Goal: Task Accomplishment & Management: Use online tool/utility

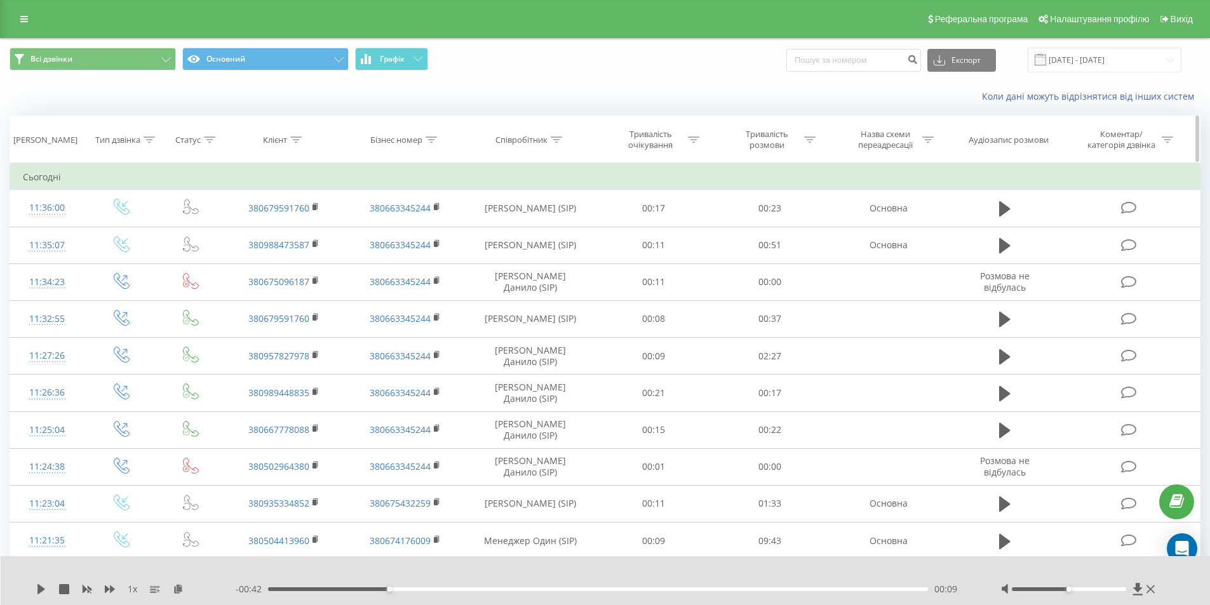
click at [528, 141] on div "Співробітник" at bounding box center [521, 140] width 52 height 11
click at [529, 140] on div "Співробітник" at bounding box center [521, 140] width 52 height 11
click at [1069, 53] on input "[DATE] - [DATE]" at bounding box center [1105, 60] width 154 height 25
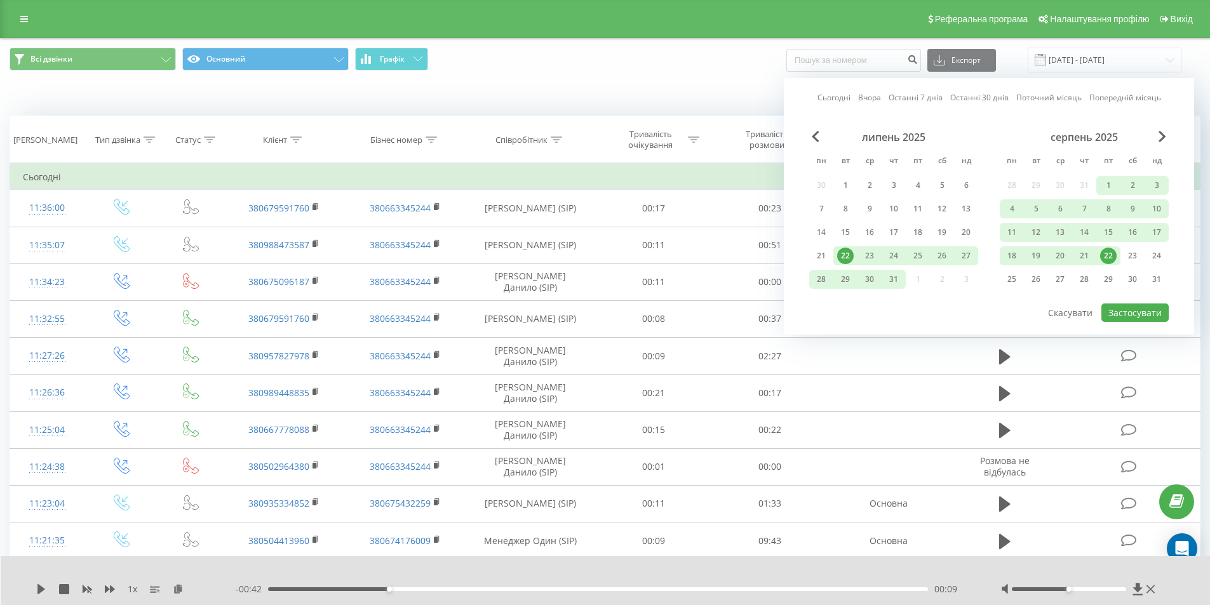
click at [1108, 255] on div "22" at bounding box center [1108, 256] width 17 height 17
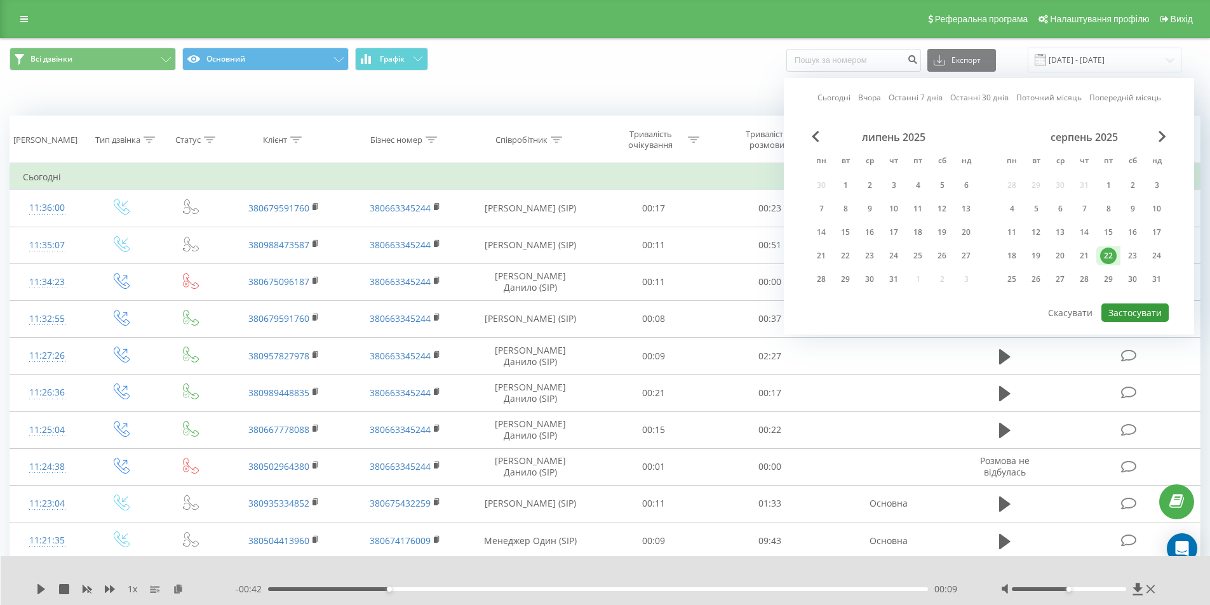
click at [1132, 313] on button "Застосувати" at bounding box center [1134, 313] width 67 height 18
type input "[DATE] - [DATE]"
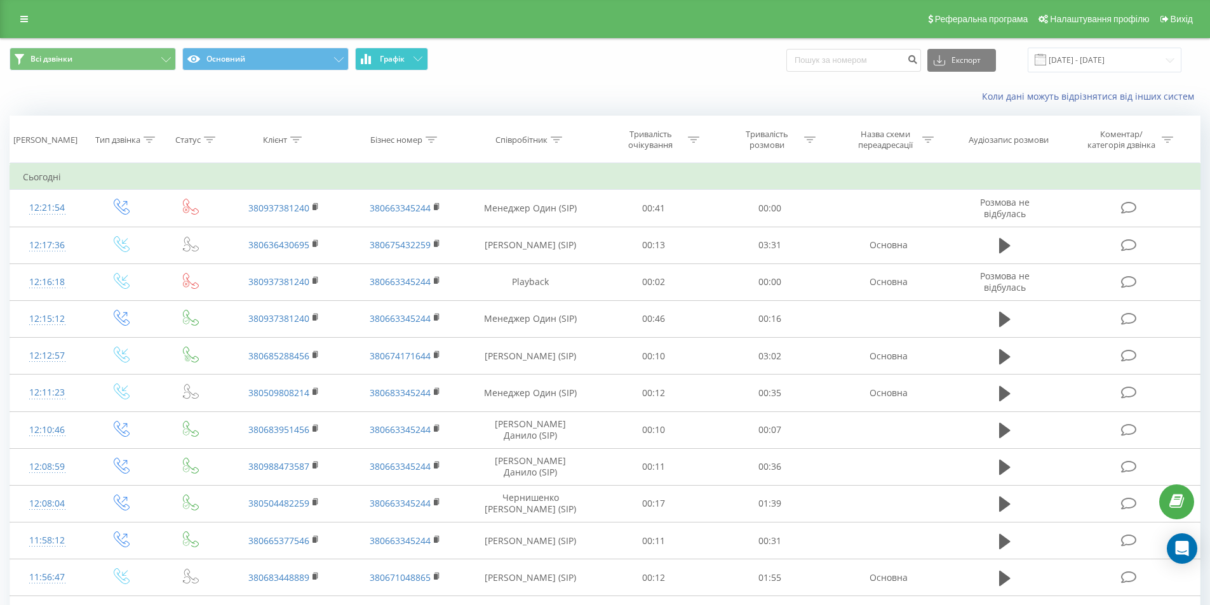
click at [400, 66] on button "Графік" at bounding box center [391, 59] width 73 height 23
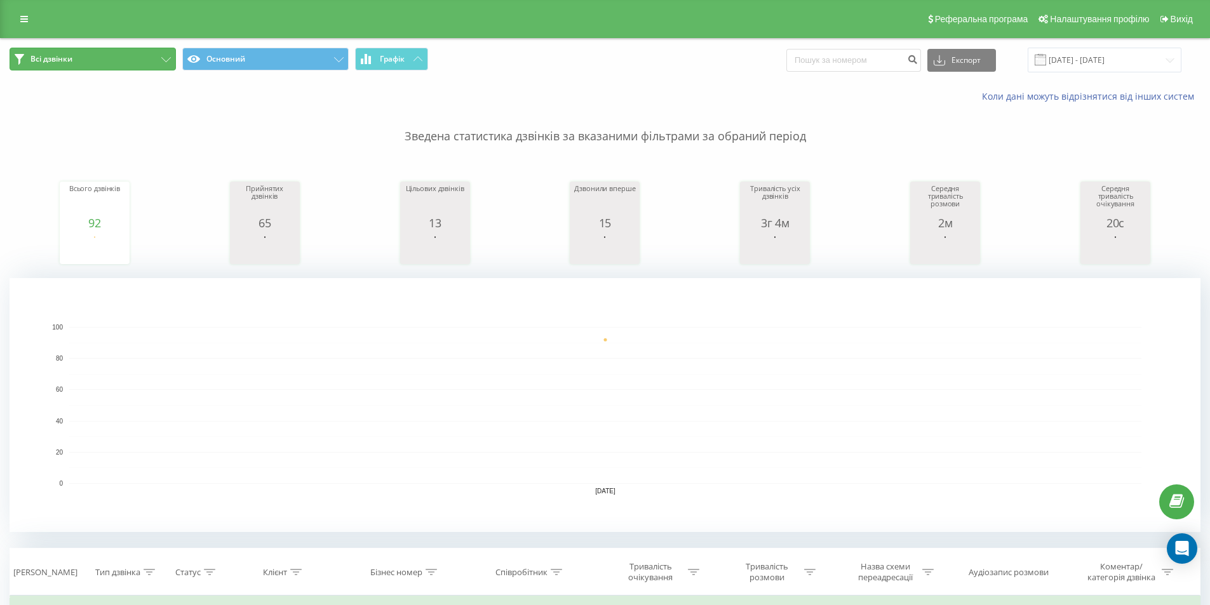
click at [155, 55] on button "Всі дзвінки" at bounding box center [93, 59] width 166 height 23
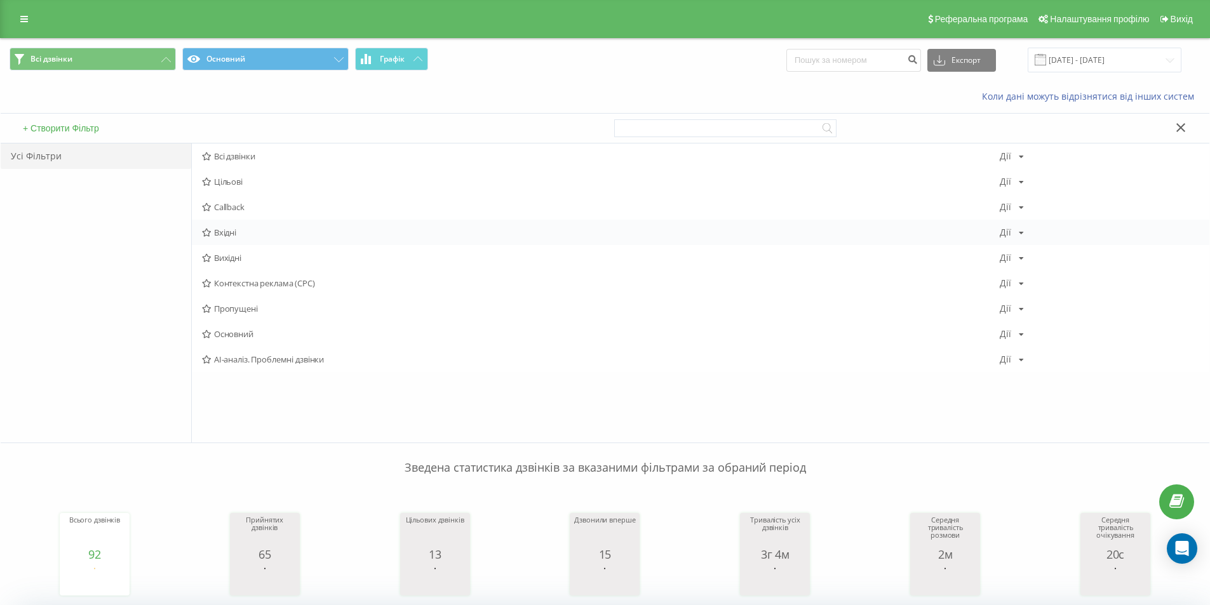
click at [233, 236] on span "Вхідні" at bounding box center [601, 232] width 798 height 9
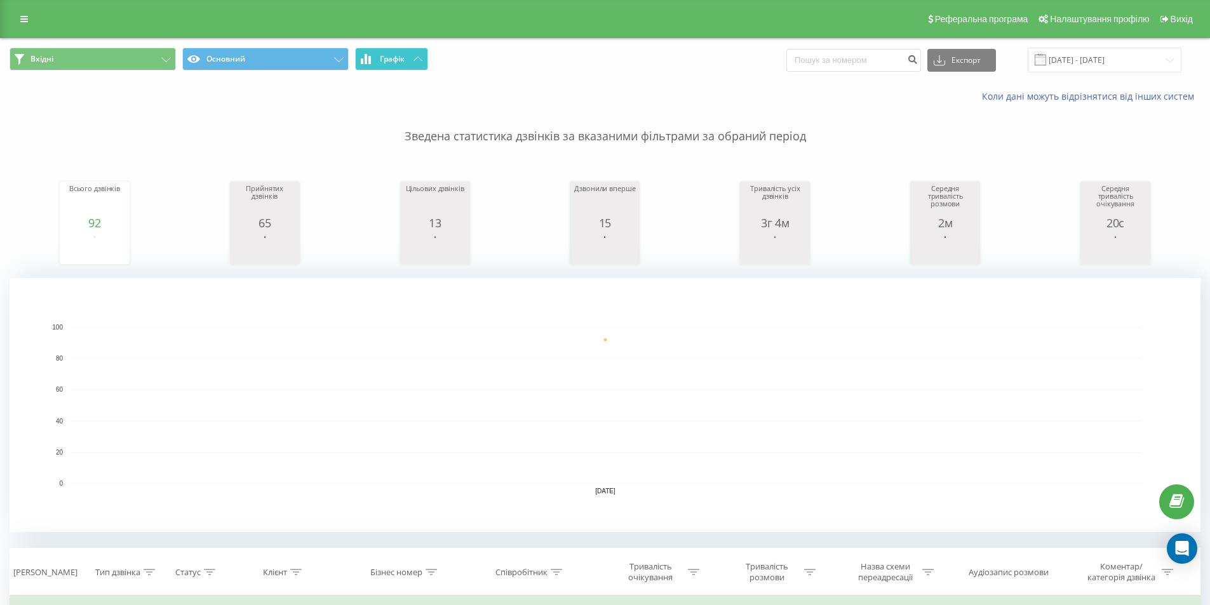
click at [408, 60] on button "Графік" at bounding box center [391, 59] width 73 height 23
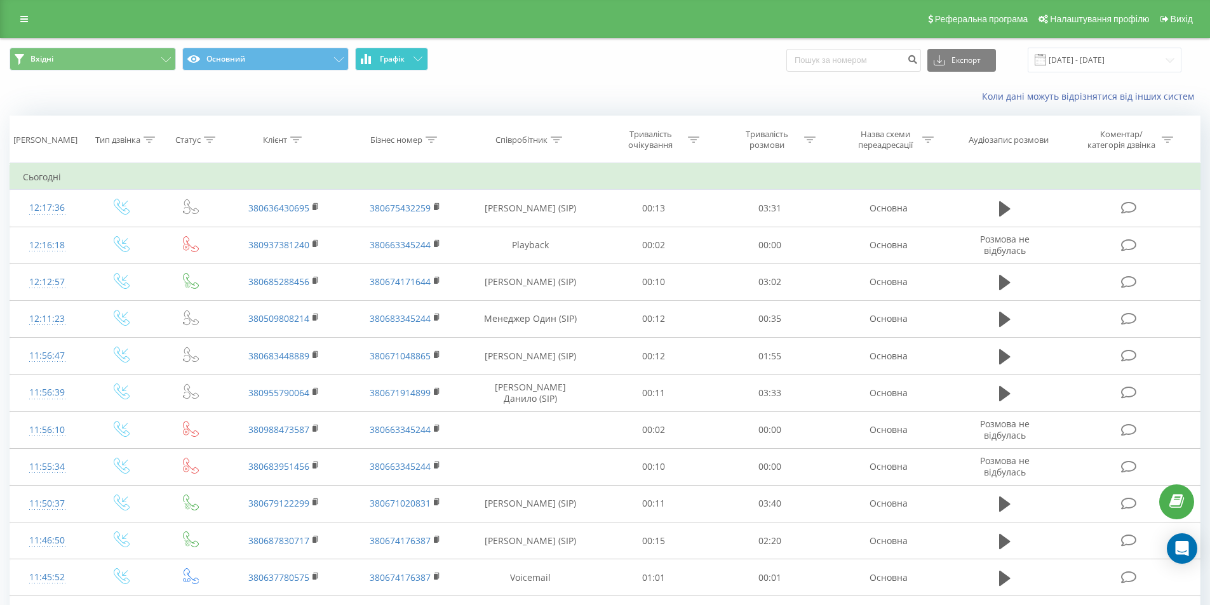
click at [408, 60] on button "Графік" at bounding box center [391, 59] width 73 height 23
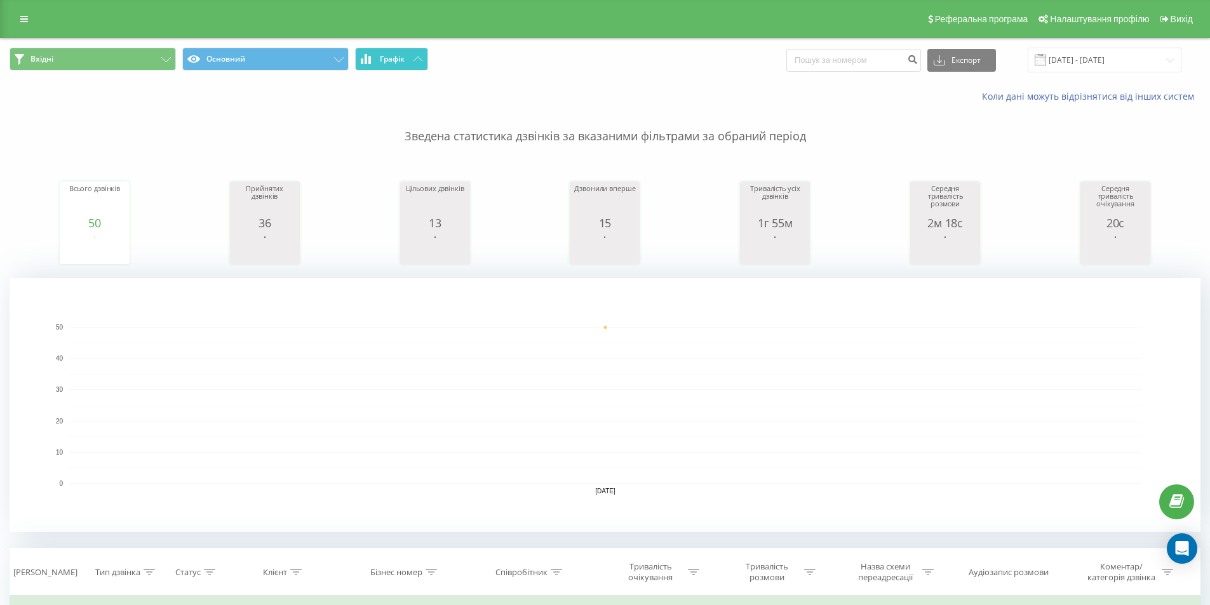
click at [397, 64] on span "Графік" at bounding box center [392, 59] width 25 height 9
